Goal: Navigation & Orientation: Go to known website

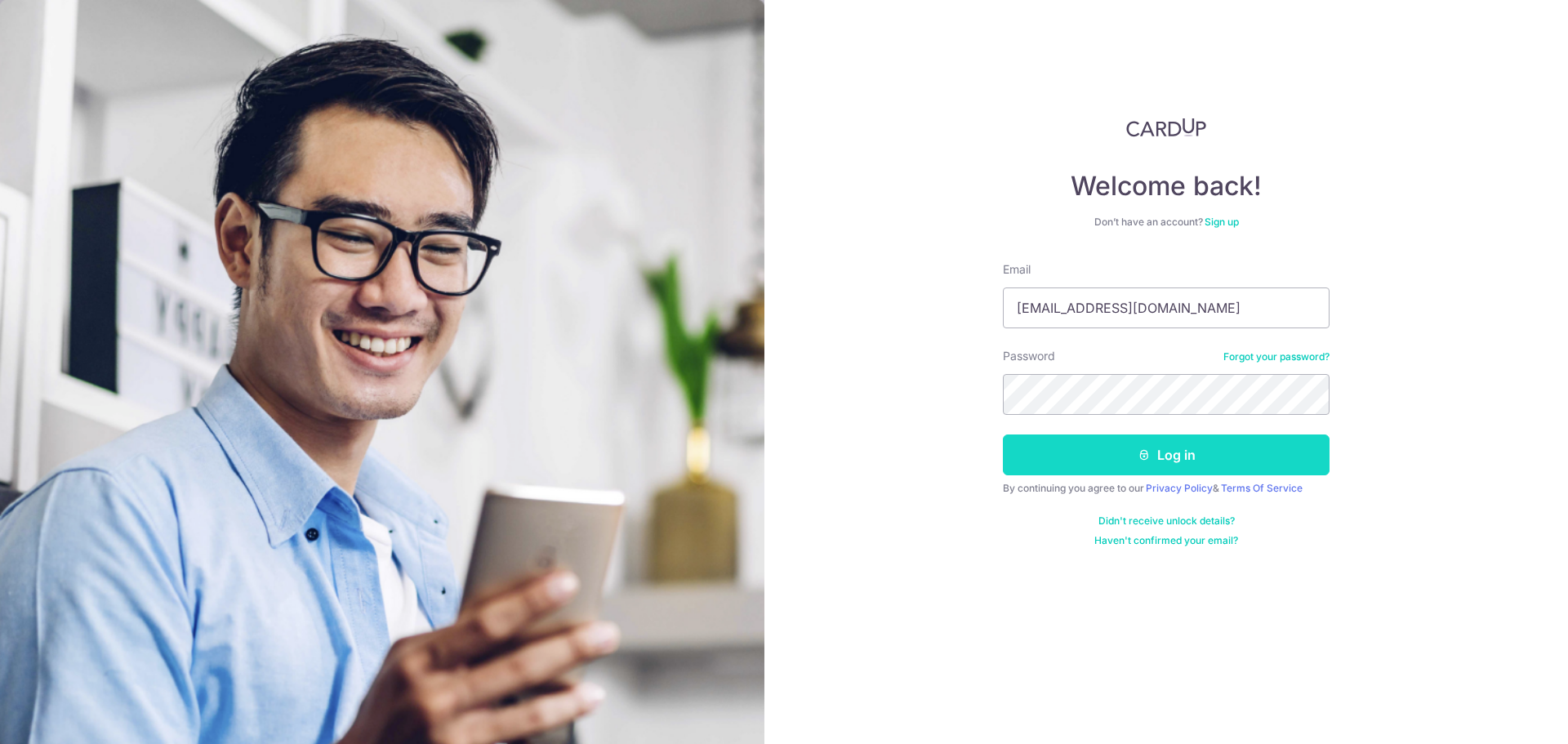
click at [1177, 452] on button "Log in" at bounding box center [1166, 455] width 327 height 41
